Goal: Task Accomplishment & Management: Manage account settings

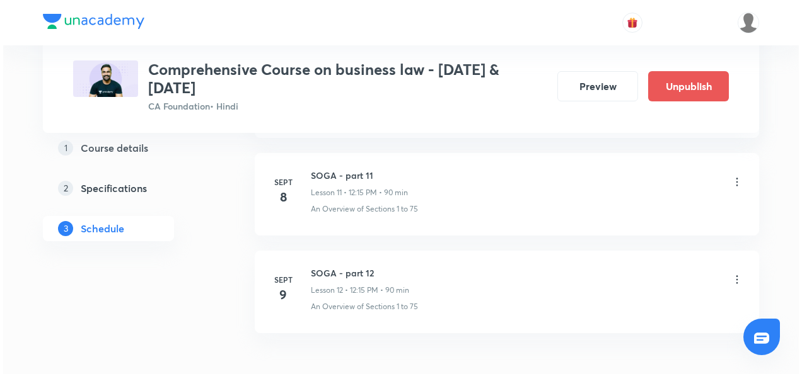
scroll to position [1685, 0]
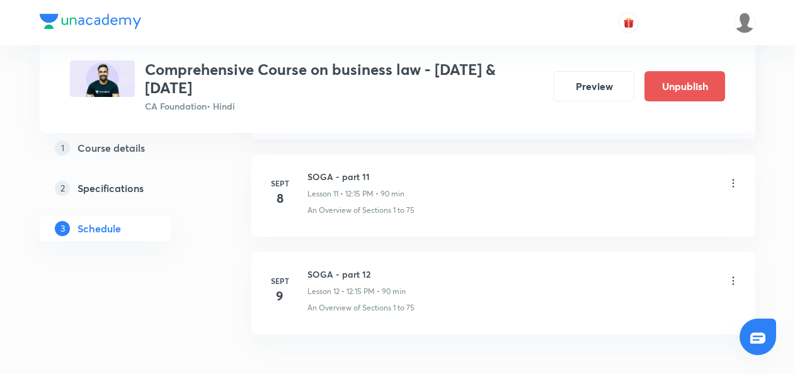
click at [735, 275] on icon at bounding box center [733, 281] width 13 height 13
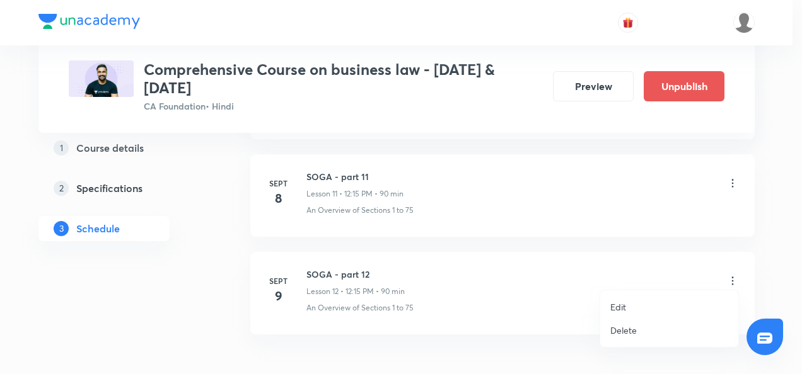
click at [629, 306] on li "Edit" at bounding box center [669, 307] width 138 height 23
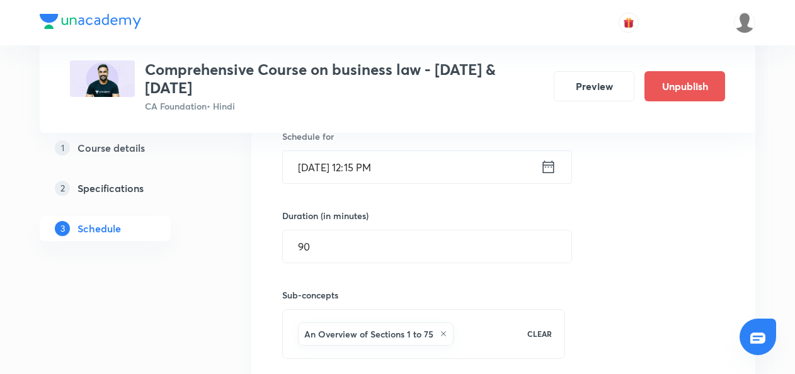
scroll to position [1496, 0]
click at [543, 163] on icon at bounding box center [548, 168] width 11 height 13
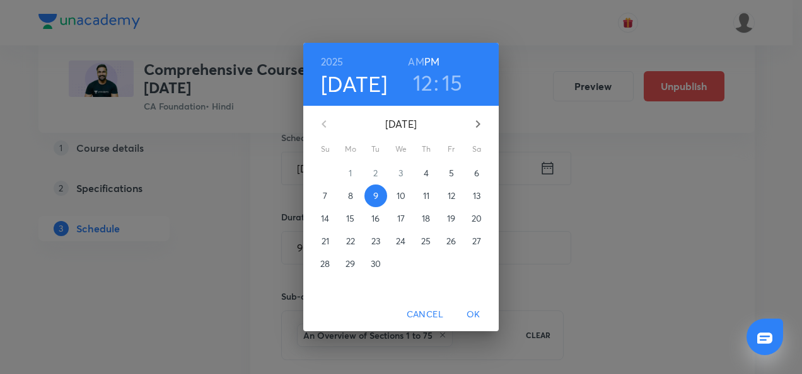
click at [404, 197] on p "10" at bounding box center [400, 196] width 9 height 13
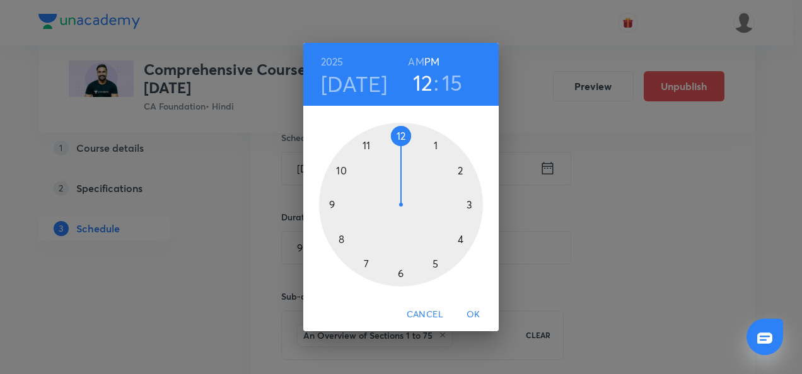
click at [398, 135] on div at bounding box center [401, 205] width 164 height 164
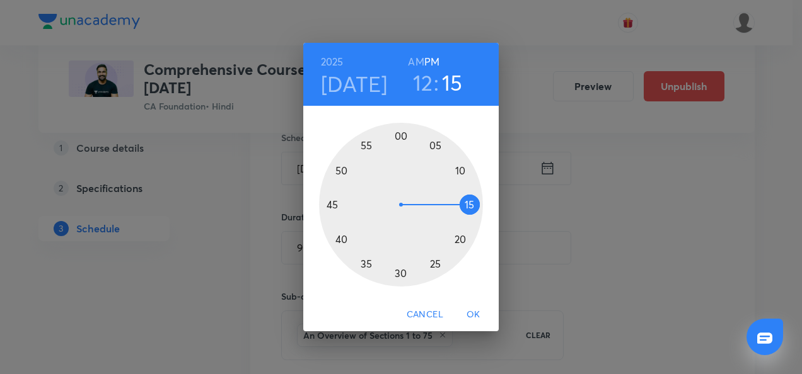
click at [467, 205] on div at bounding box center [401, 205] width 164 height 164
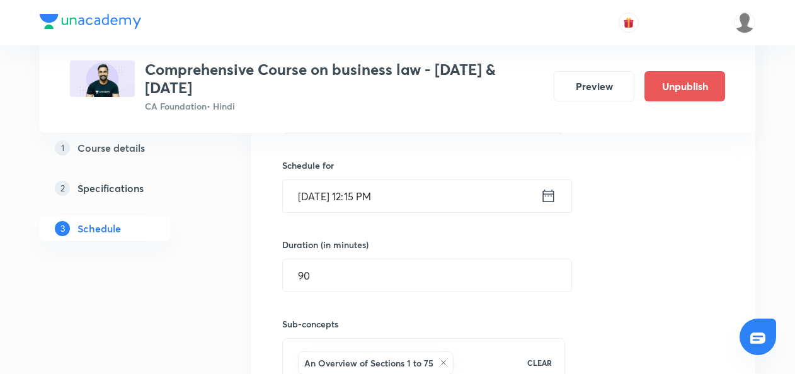
scroll to position [1564, 0]
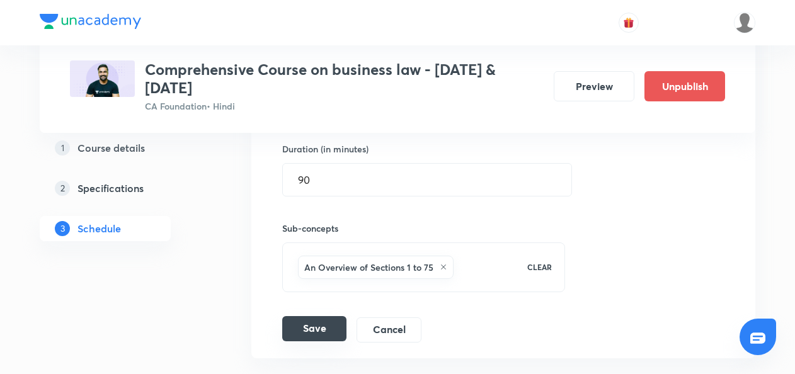
click at [319, 317] on button "Save" at bounding box center [314, 328] width 64 height 25
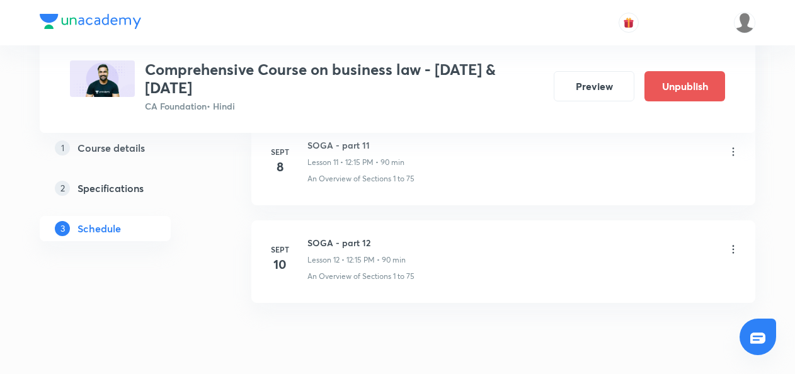
scroll to position [1265, 0]
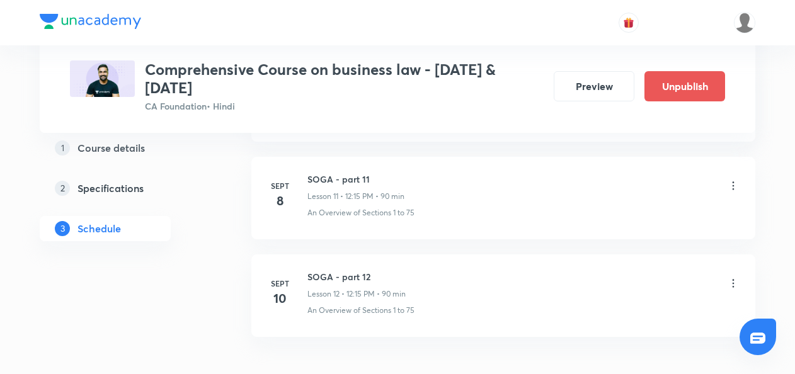
click at [735, 183] on icon at bounding box center [733, 186] width 13 height 13
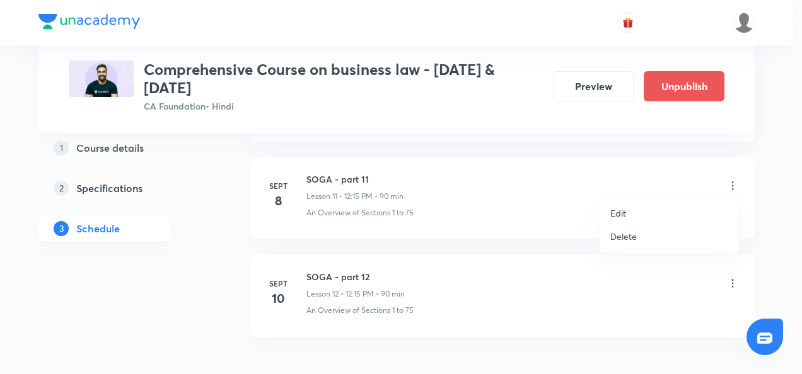
click at [620, 212] on p "Edit" at bounding box center [618, 213] width 16 height 13
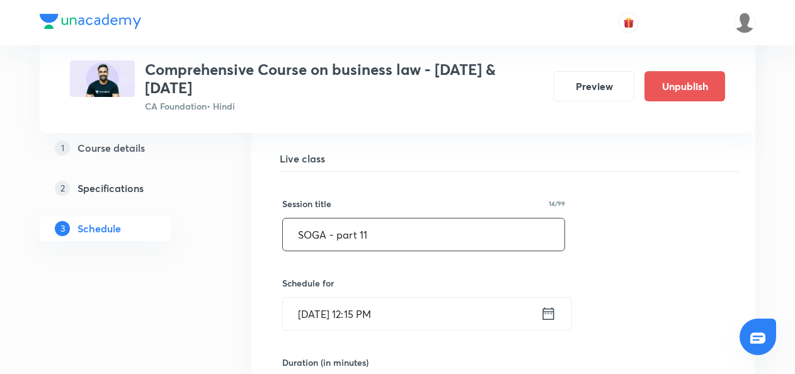
scroll to position [1284, 0]
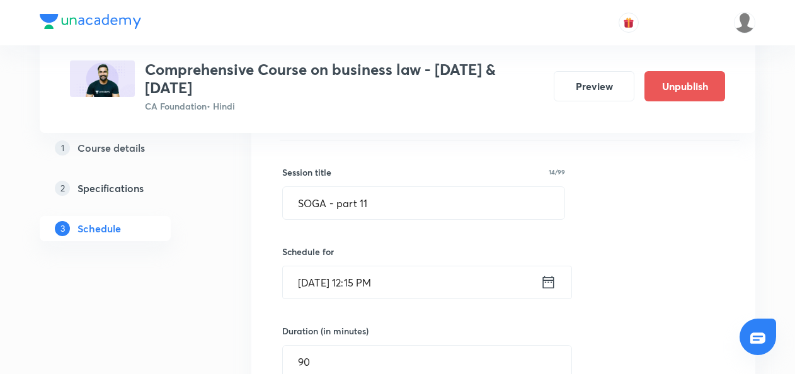
click at [541, 280] on icon at bounding box center [549, 282] width 16 height 18
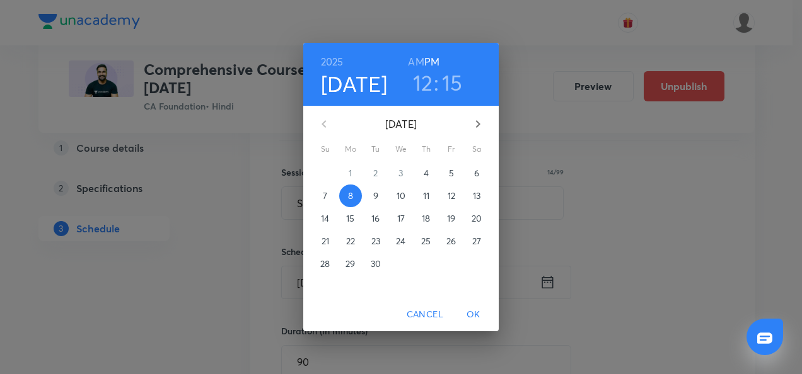
click at [374, 197] on p "9" at bounding box center [375, 196] width 5 height 13
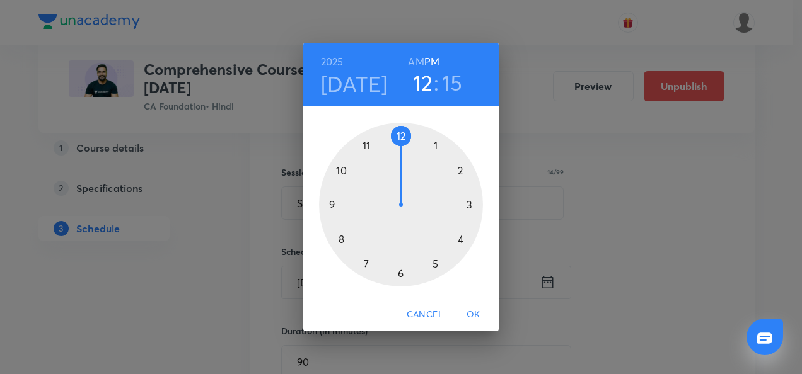
click at [401, 139] on div at bounding box center [401, 205] width 164 height 164
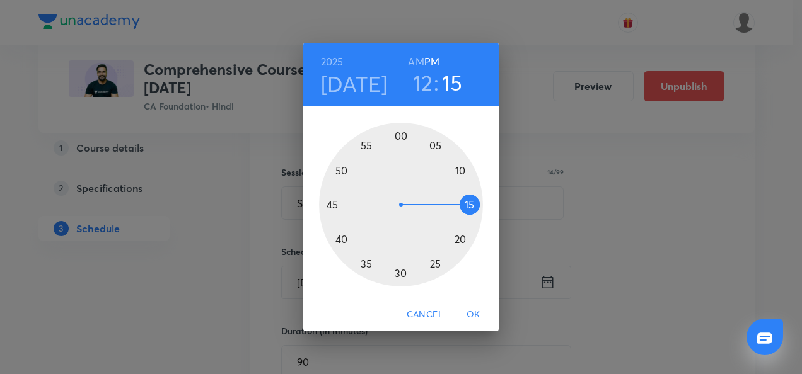
click at [469, 204] on div at bounding box center [401, 205] width 164 height 164
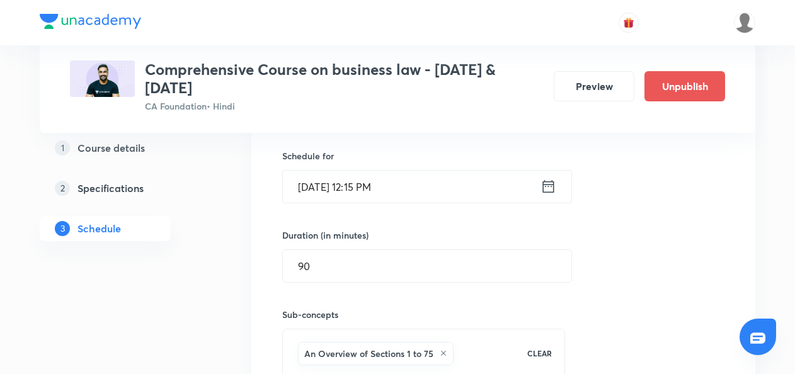
scroll to position [1464, 0]
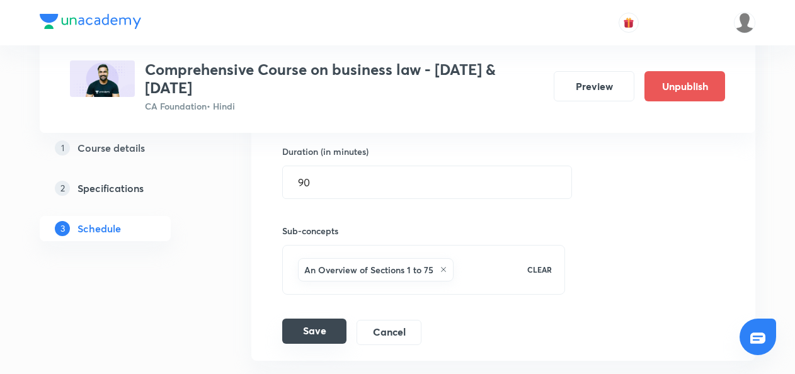
click at [318, 328] on button "Save" at bounding box center [314, 331] width 64 height 25
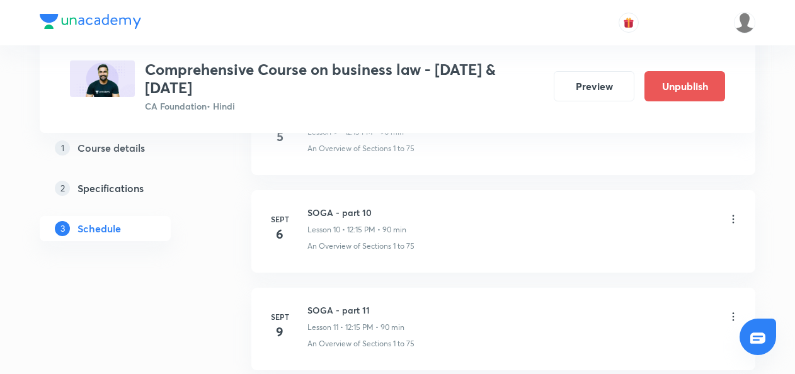
scroll to position [1134, 0]
click at [736, 217] on icon at bounding box center [733, 219] width 13 height 13
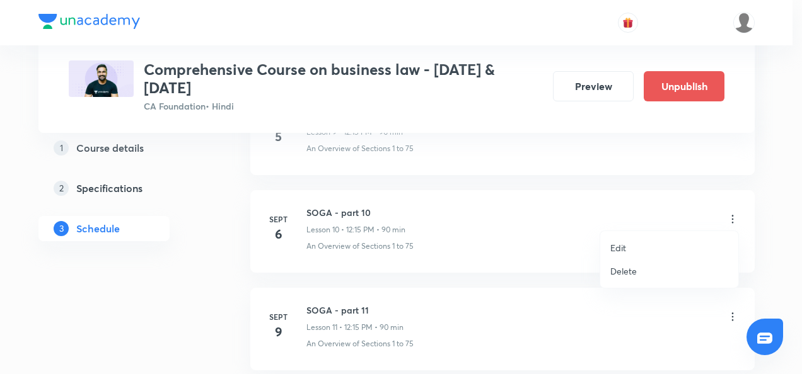
click at [621, 247] on p "Edit" at bounding box center [618, 247] width 16 height 13
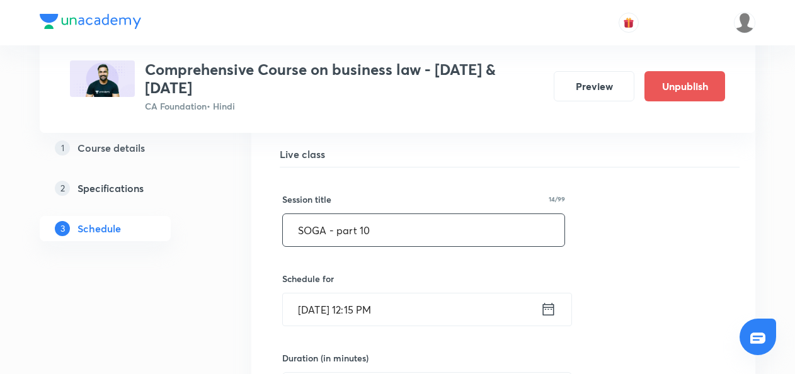
scroll to position [1161, 0]
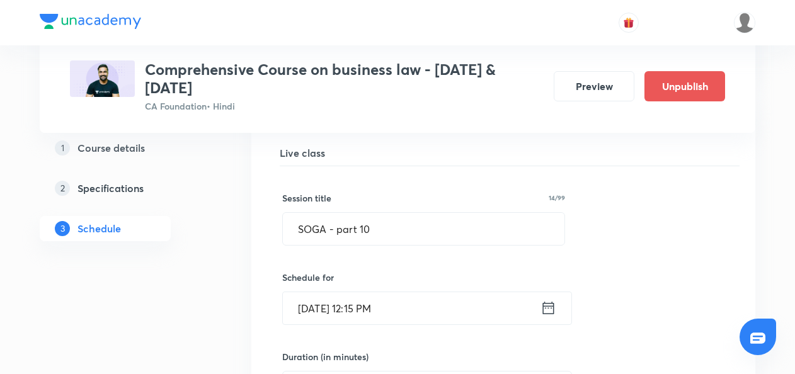
click at [548, 305] on icon at bounding box center [549, 308] width 16 height 18
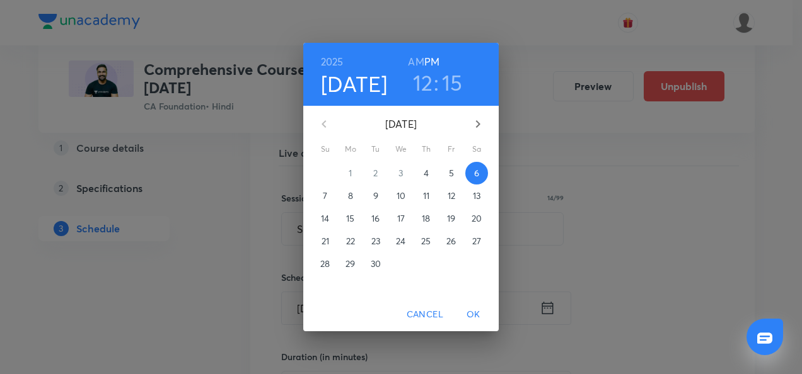
click at [350, 196] on p "8" at bounding box center [350, 196] width 5 height 13
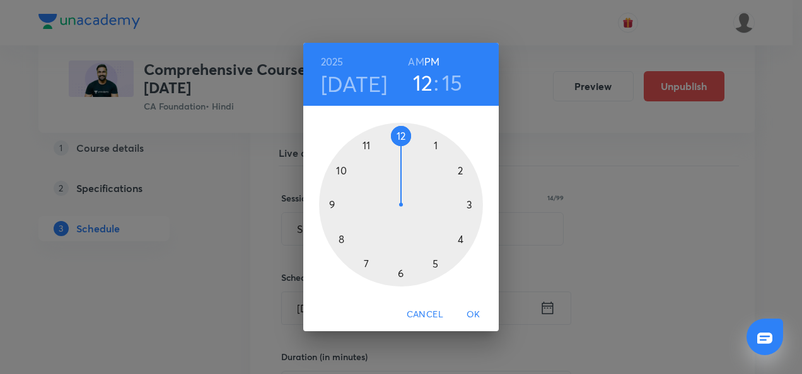
click at [459, 172] on div at bounding box center [401, 205] width 164 height 164
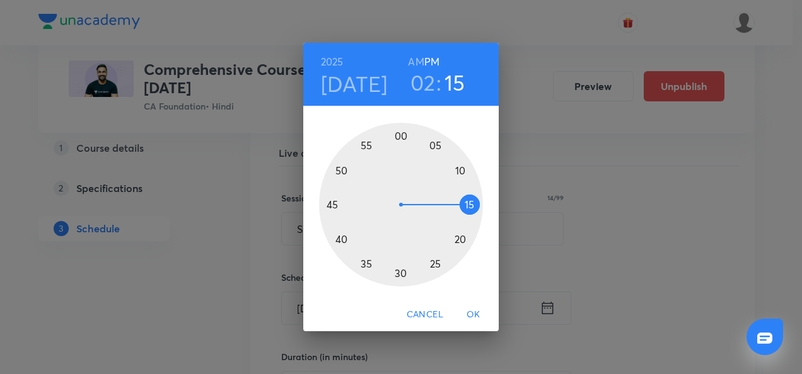
click at [422, 91] on h3 "02" at bounding box center [422, 82] width 25 height 26
click at [400, 135] on div at bounding box center [401, 205] width 164 height 164
click at [466, 205] on div at bounding box center [401, 205] width 164 height 164
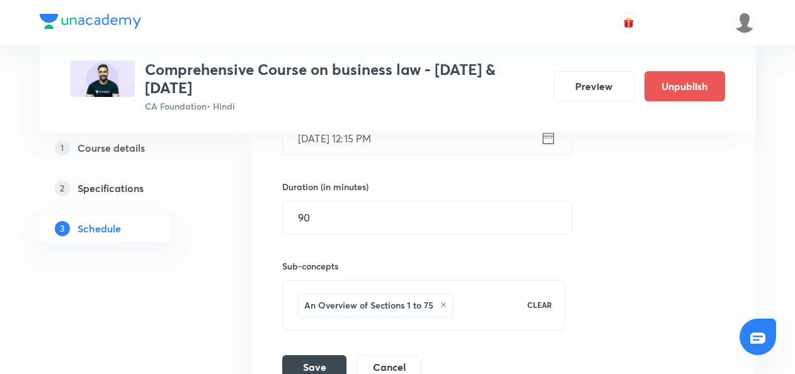
scroll to position [1332, 0]
click at [310, 357] on button "Save" at bounding box center [314, 365] width 64 height 25
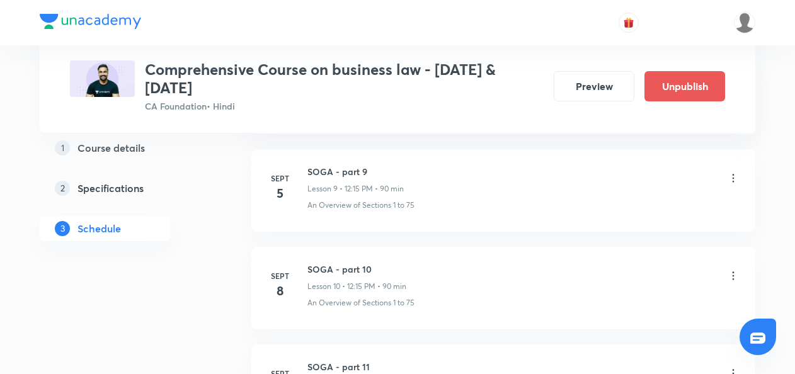
scroll to position [1147, 0]
